Goal: Task Accomplishment & Management: Use online tool/utility

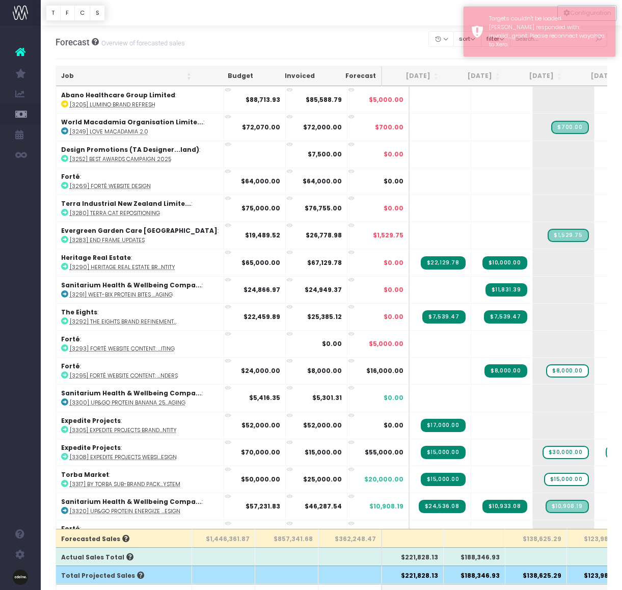
click at [68, 74] on th "Job" at bounding box center [126, 76] width 141 height 20
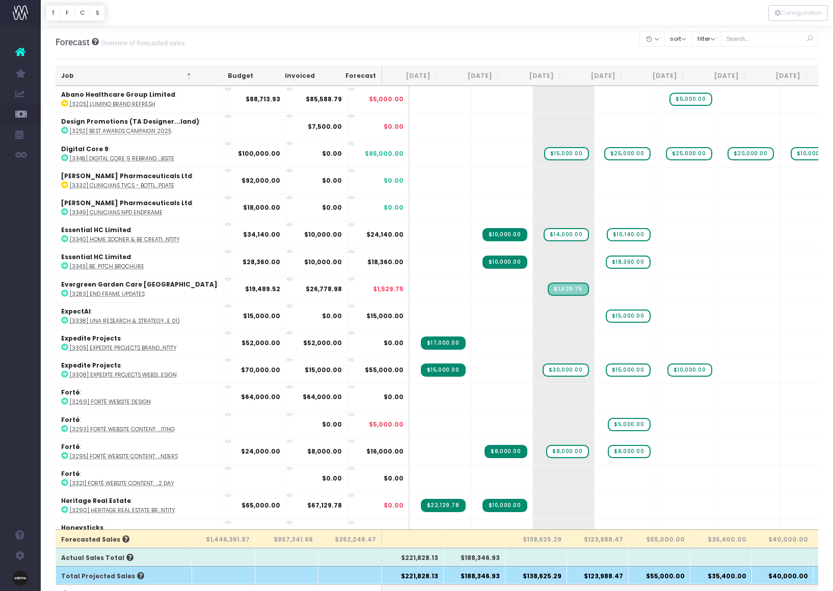
click at [63, 80] on th "Job" at bounding box center [126, 76] width 141 height 20
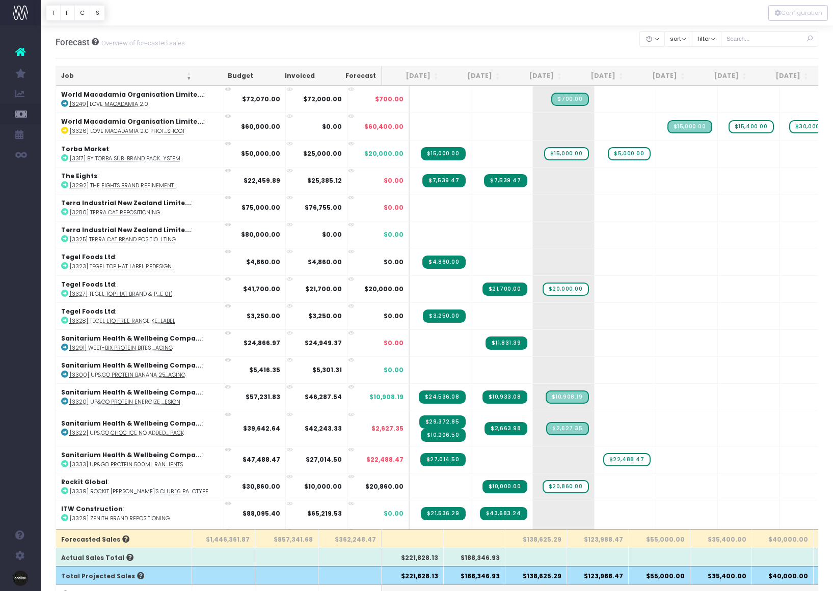
click at [63, 74] on th "Job" at bounding box center [126, 76] width 141 height 20
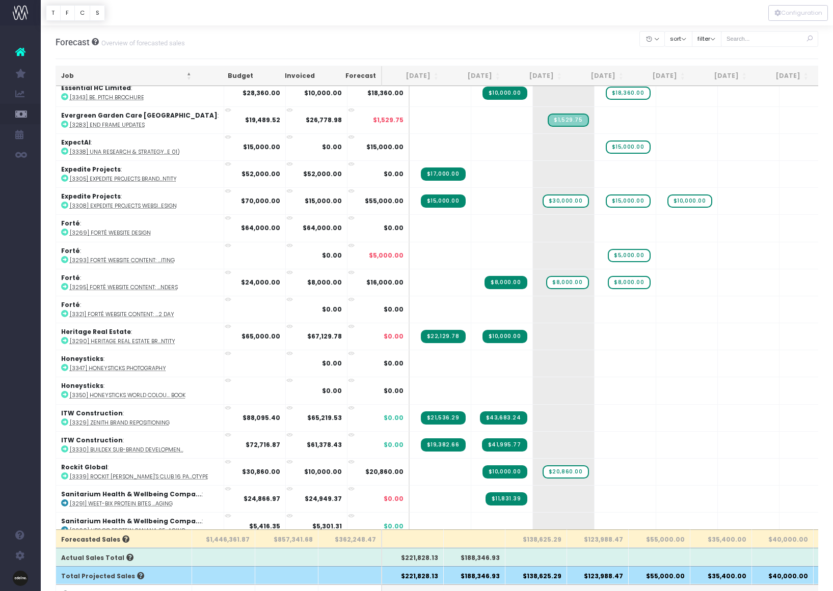
scroll to position [168, 0]
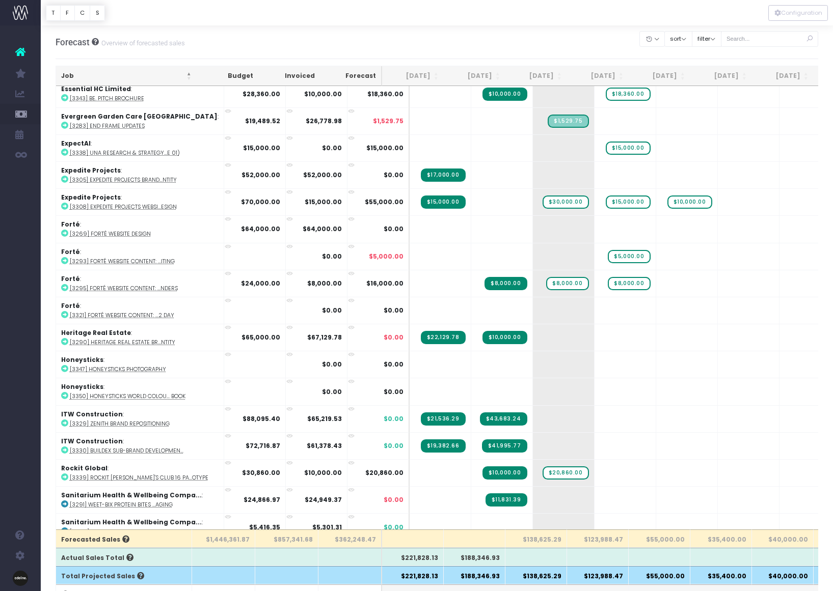
click at [67, 77] on th "Job" at bounding box center [126, 76] width 141 height 20
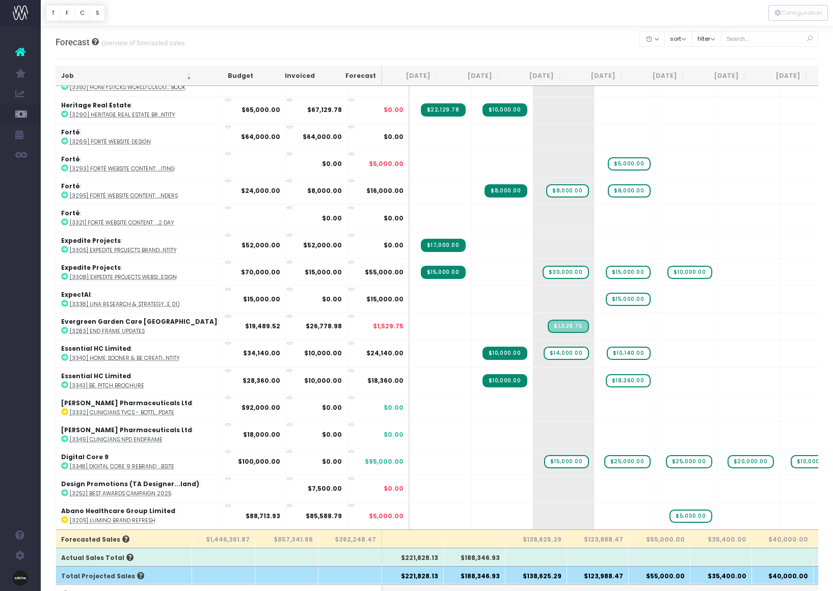
scroll to position [518, 0]
